Goal: Information Seeking & Learning: Find specific fact

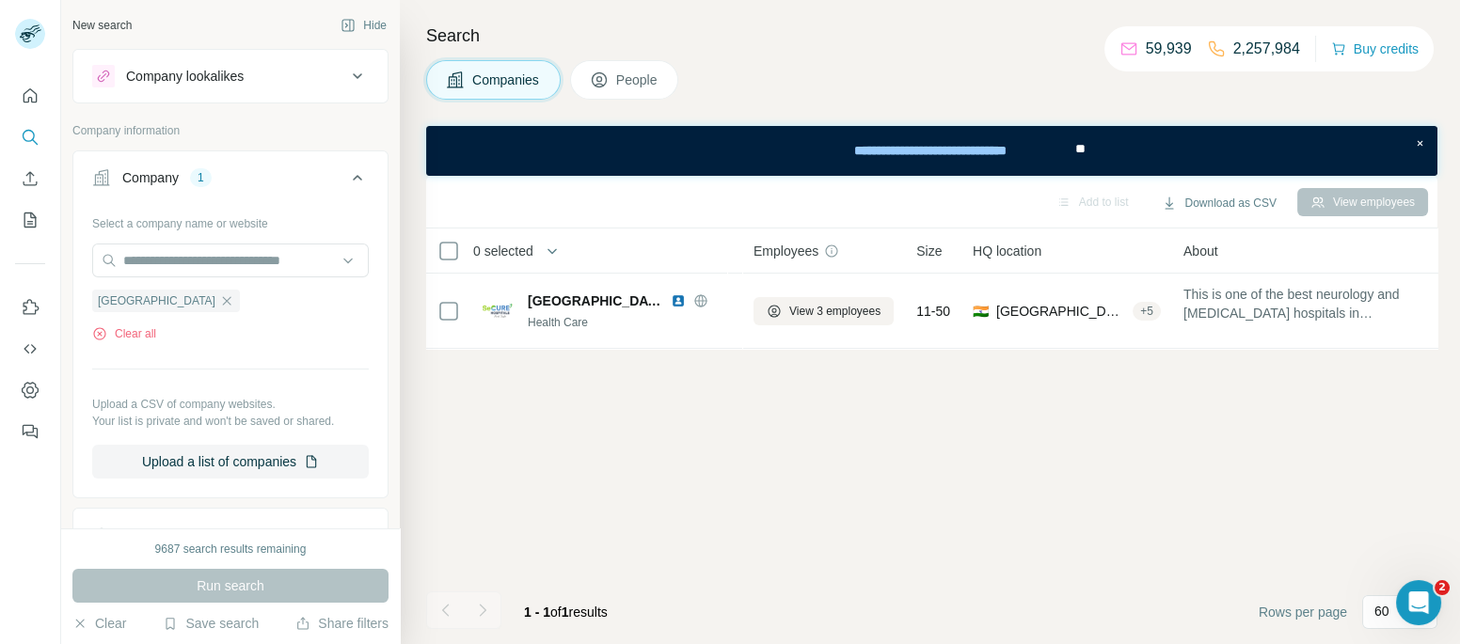
scroll to position [111, 0]
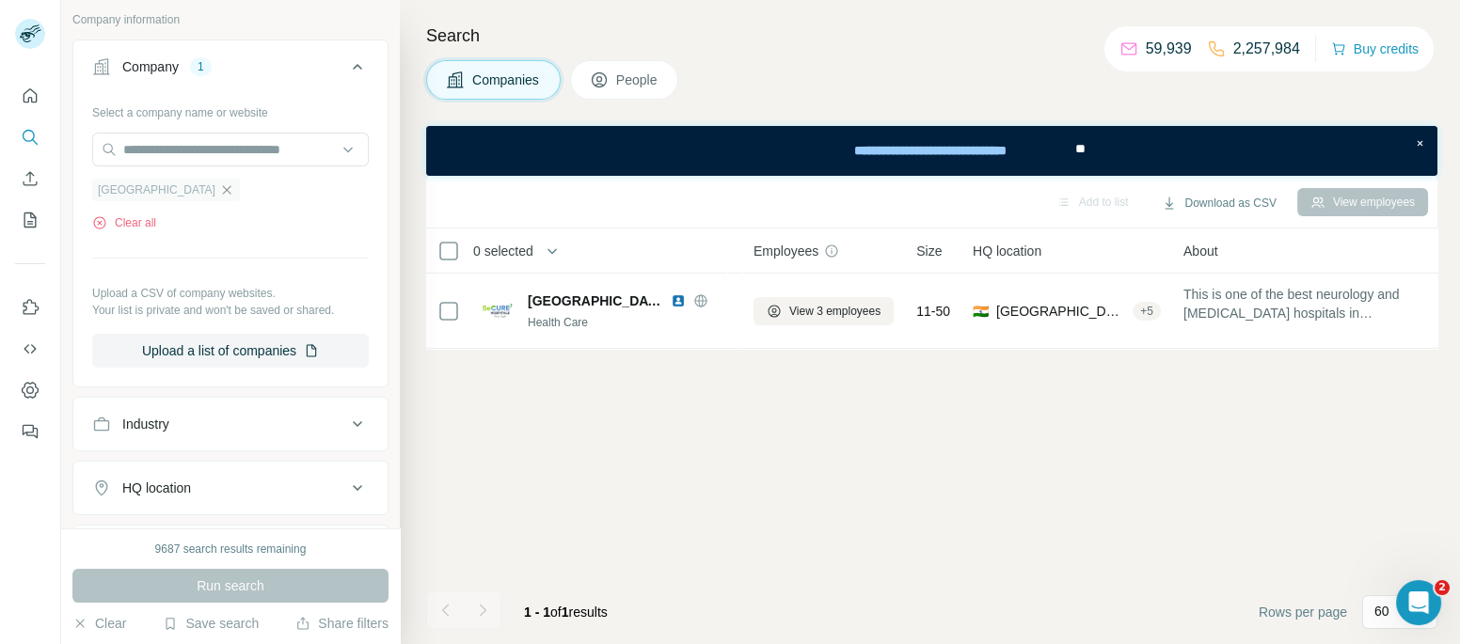
click at [219, 188] on icon "button" at bounding box center [226, 189] width 15 height 15
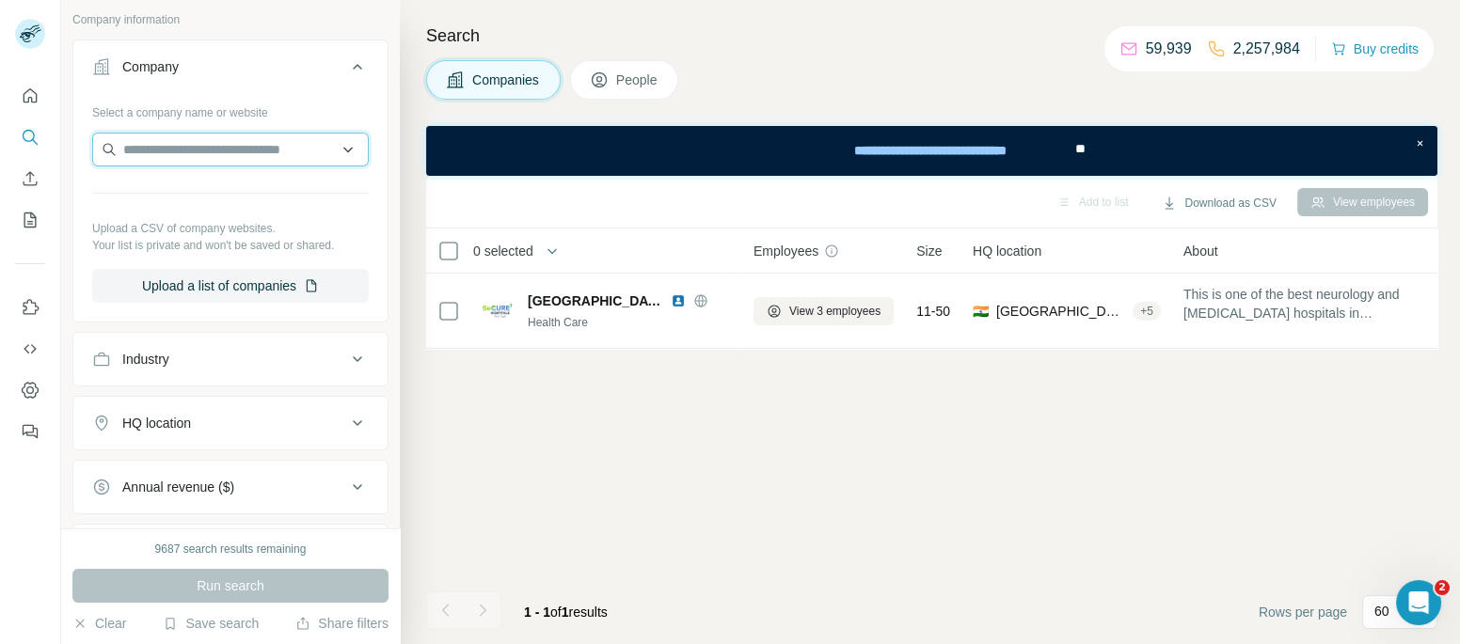
click at [238, 148] on input "text" at bounding box center [230, 150] width 277 height 34
paste input "**********"
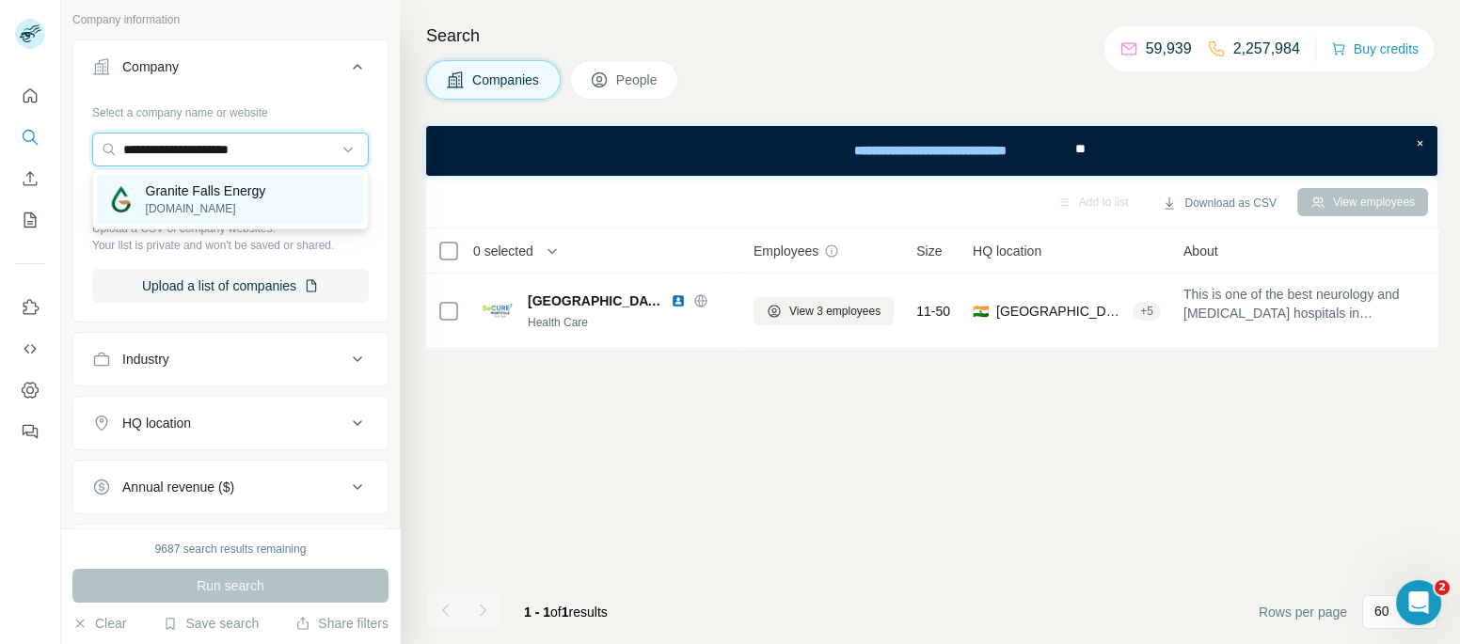
type input "**********"
click at [226, 186] on p "Granite Falls Energy" at bounding box center [206, 191] width 120 height 19
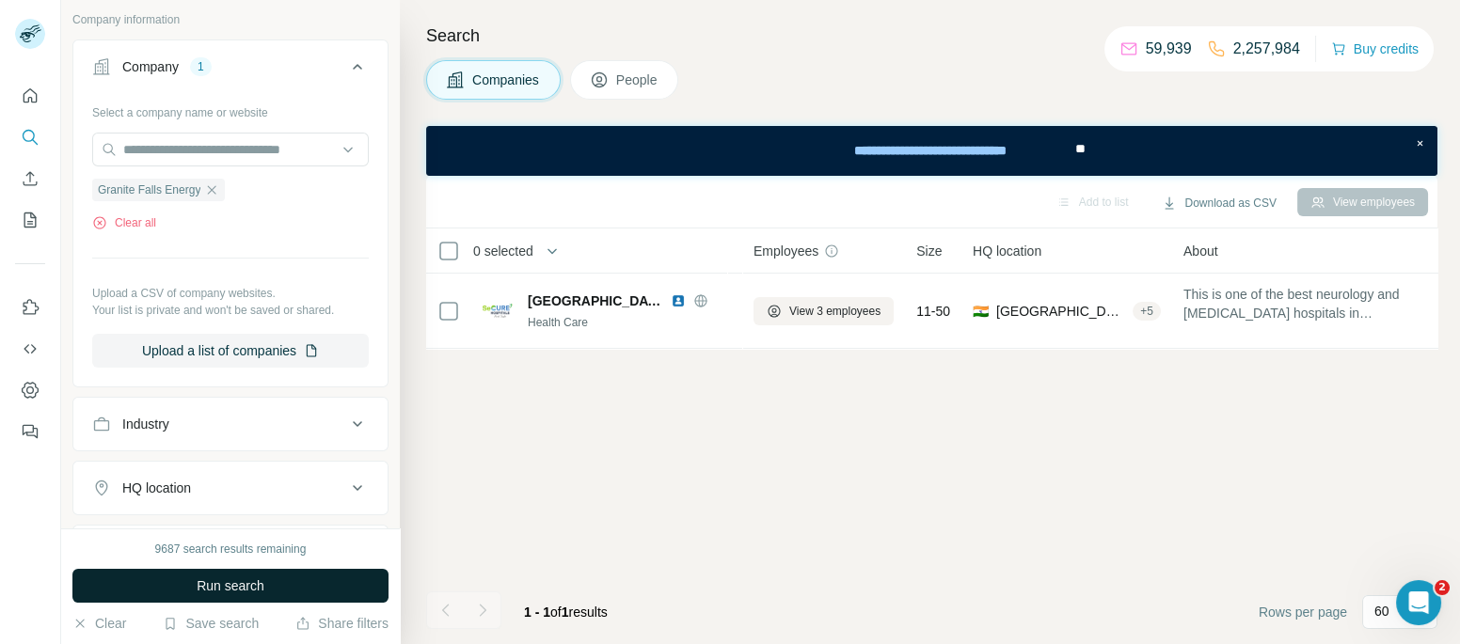
click at [281, 585] on button "Run search" at bounding box center [230, 586] width 316 height 34
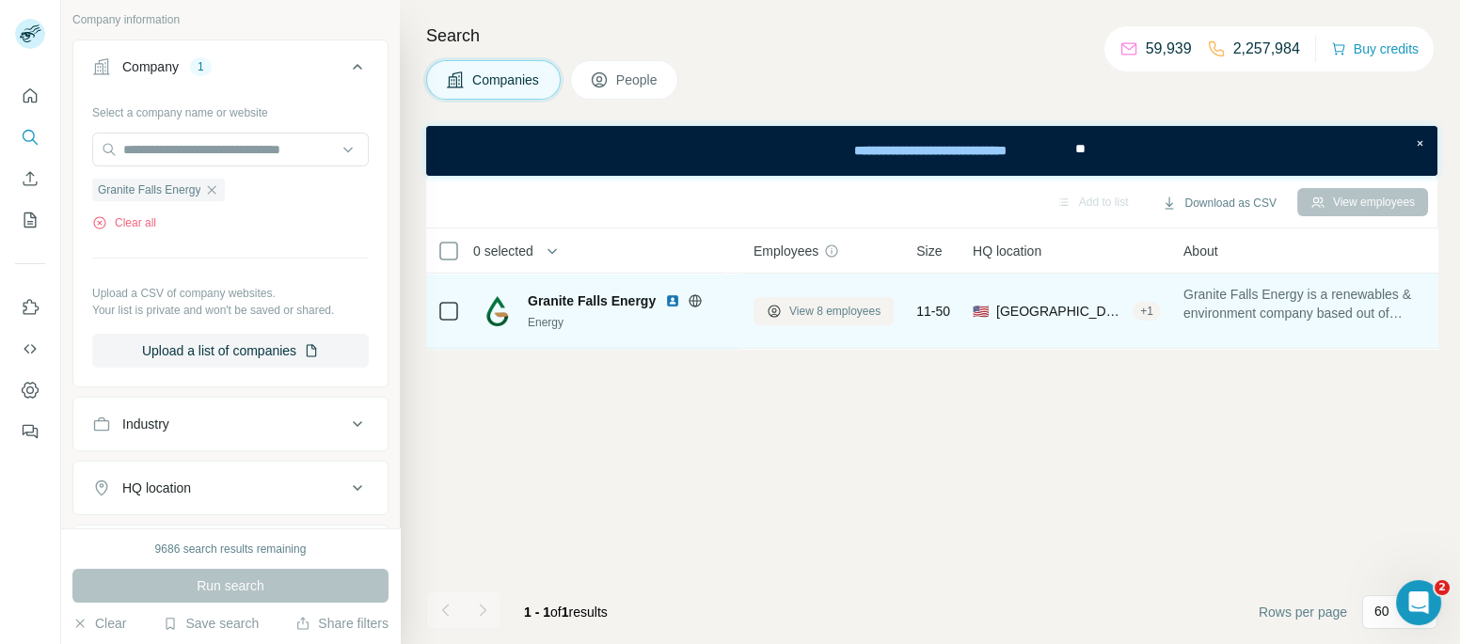
click at [787, 306] on button "View 8 employees" at bounding box center [823, 311] width 140 height 28
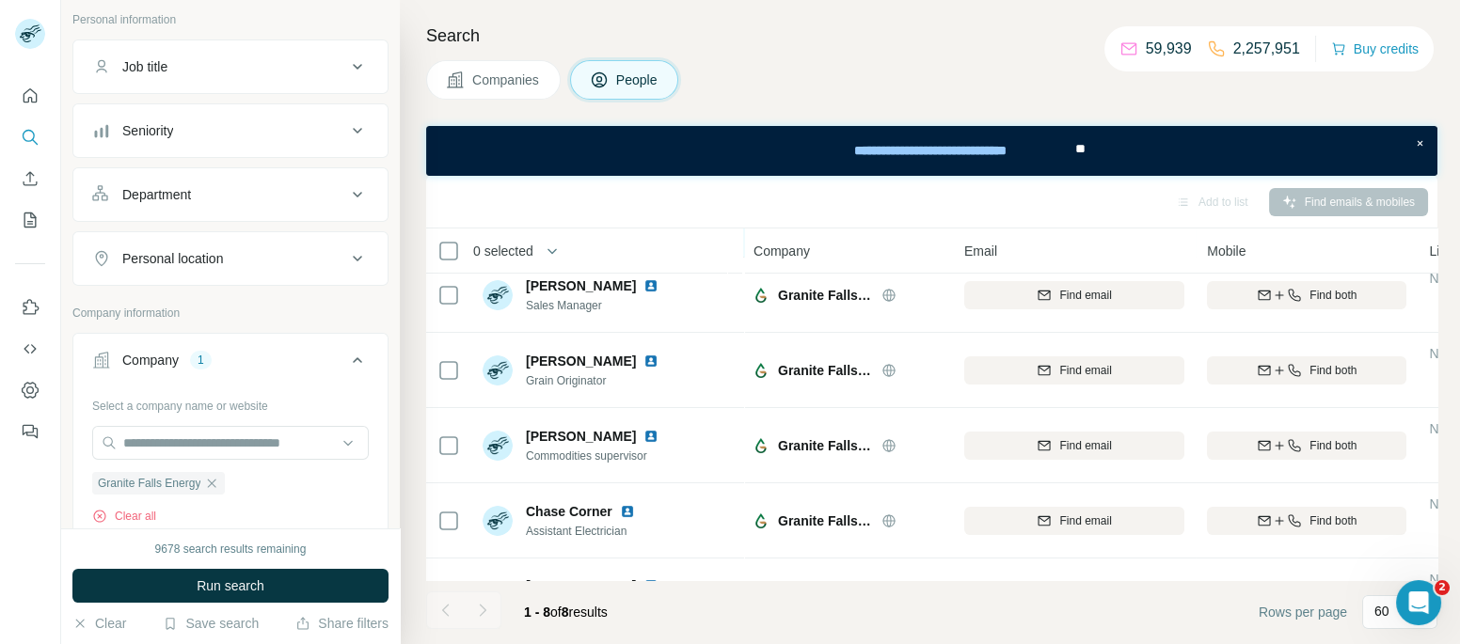
scroll to position [110, 0]
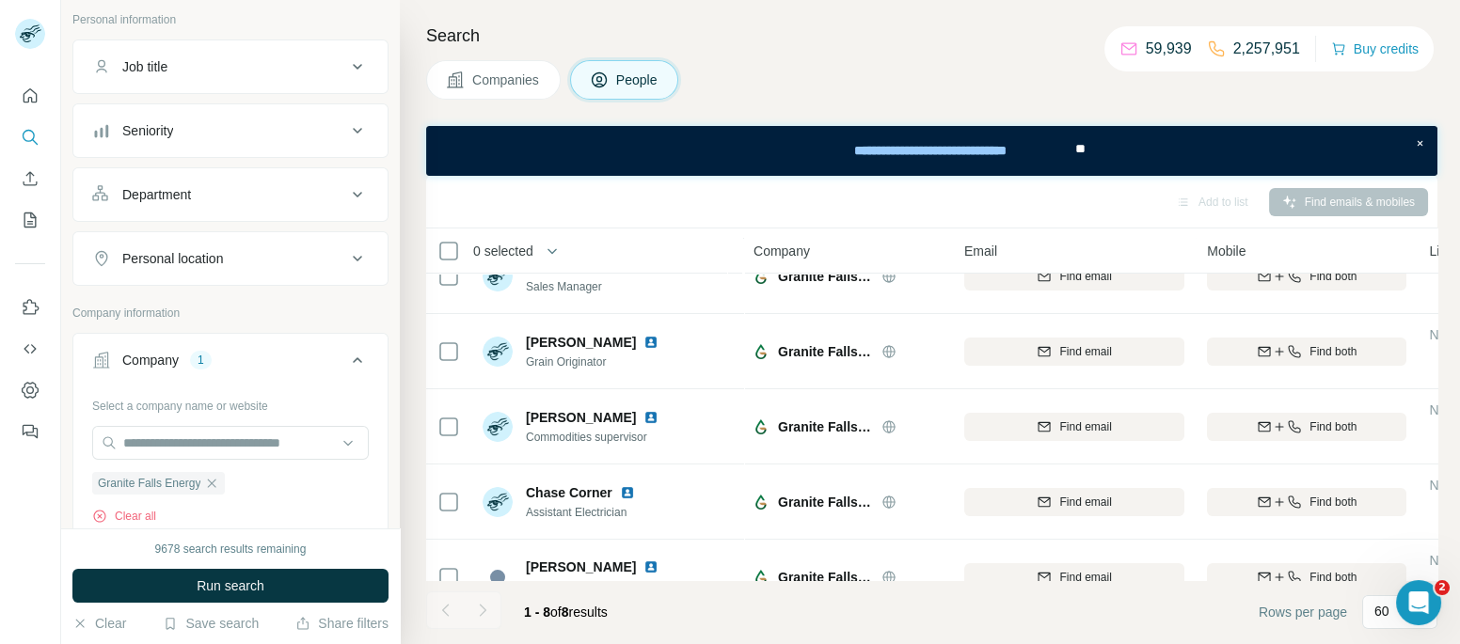
click at [531, 71] on span "Companies" at bounding box center [506, 80] width 69 height 19
click at [538, 69] on button "Companies" at bounding box center [493, 80] width 134 height 40
click at [538, 85] on span "Companies" at bounding box center [506, 80] width 69 height 19
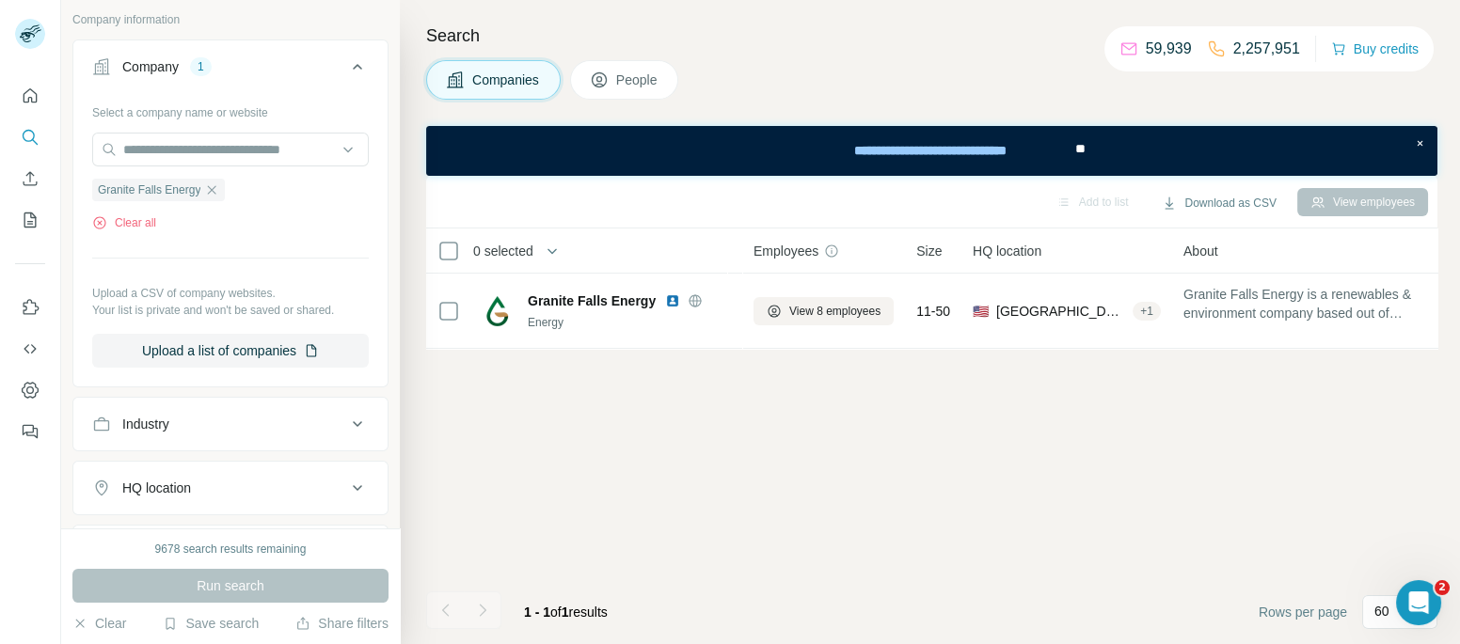
scroll to position [0, 0]
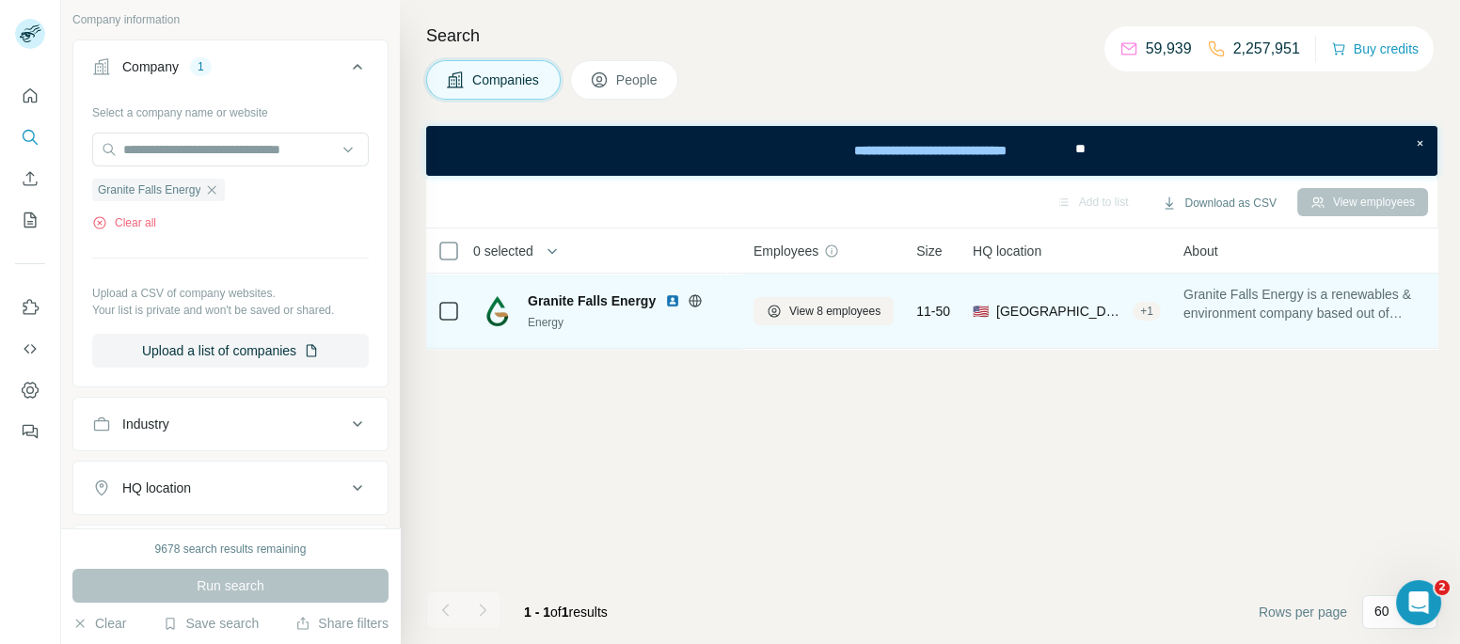
click at [674, 300] on img at bounding box center [672, 300] width 15 height 15
